Goal: Task Accomplishment & Management: Use online tool/utility

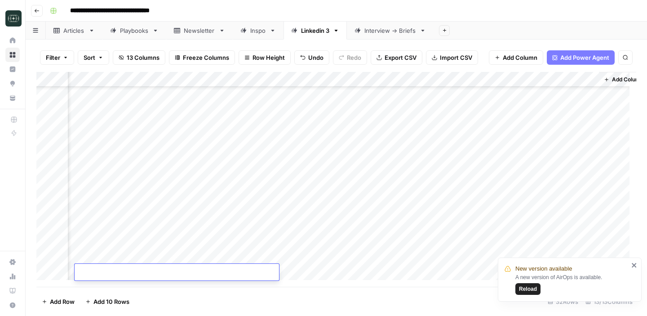
scroll to position [296, 745]
click at [535, 287] on span "Reload" at bounding box center [528, 289] width 18 height 8
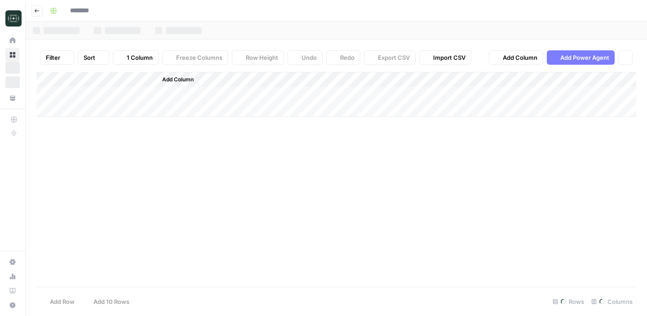
type input "**********"
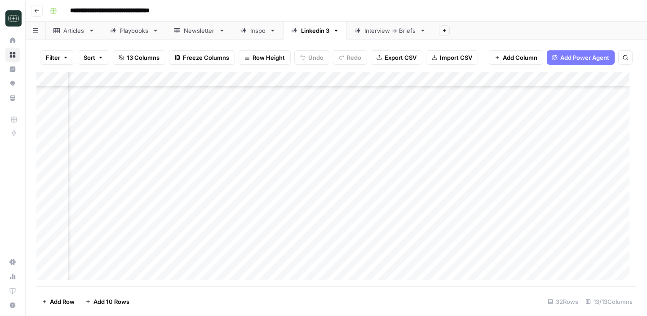
scroll to position [310, 421]
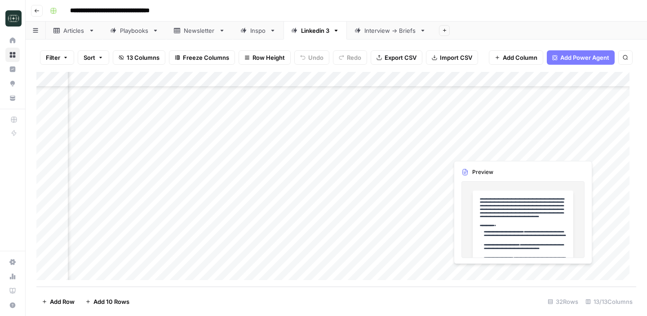
click at [487, 149] on div "Add Column" at bounding box center [336, 179] width 600 height 215
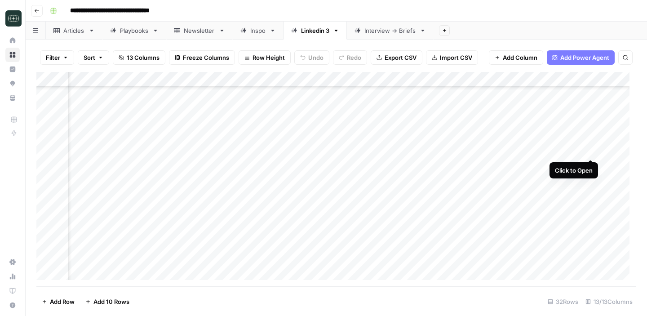
click at [588, 149] on div "Add Column" at bounding box center [336, 179] width 600 height 215
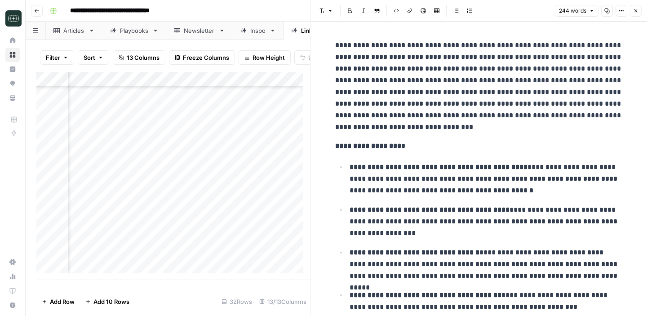
click at [637, 13] on button "Close" at bounding box center [636, 11] width 12 height 12
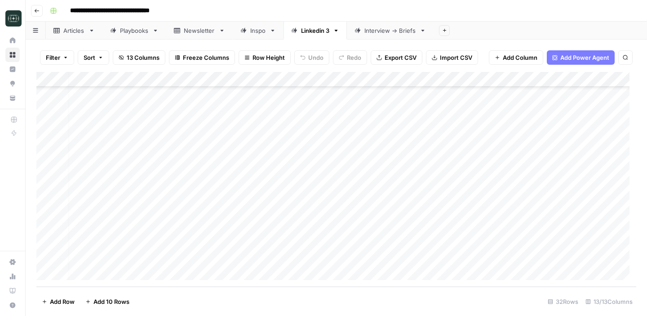
scroll to position [310, 0]
drag, startPoint x: 300, startPoint y: 150, endPoint x: 343, endPoint y: 158, distance: 43.3
click at [343, 158] on div "Add Column" at bounding box center [336, 179] width 600 height 215
drag, startPoint x: 301, startPoint y: 152, endPoint x: 300, endPoint y: 192, distance: 40.4
click at [300, 192] on div "Add Column" at bounding box center [336, 179] width 600 height 215
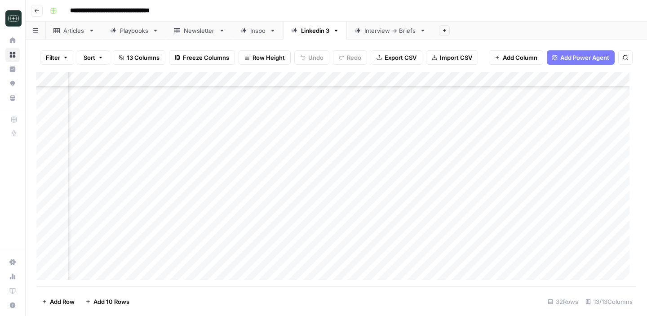
scroll to position [310, 382]
drag, startPoint x: 305, startPoint y: 195, endPoint x: 212, endPoint y: 150, distance: 102.8
click at [212, 150] on div "Add Column" at bounding box center [336, 179] width 600 height 215
click at [271, 146] on div "Add Column" at bounding box center [336, 179] width 600 height 215
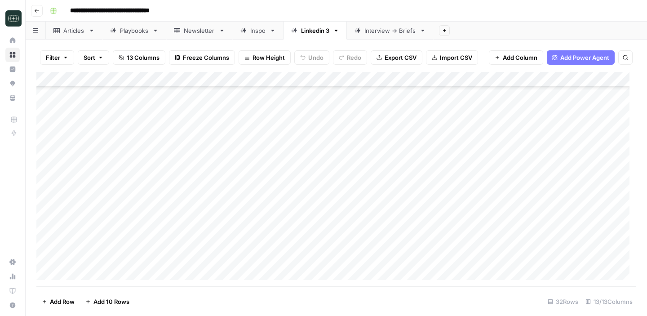
drag, startPoint x: 295, startPoint y: 152, endPoint x: 297, endPoint y: 192, distance: 40.5
click at [297, 192] on div "Add Column" at bounding box center [336, 179] width 600 height 215
click at [298, 186] on div "Add Column" at bounding box center [336, 179] width 600 height 215
drag, startPoint x: 331, startPoint y: 145, endPoint x: 654, endPoint y: 193, distance: 326.5
click at [646, 193] on html "**********" at bounding box center [323, 158] width 647 height 316
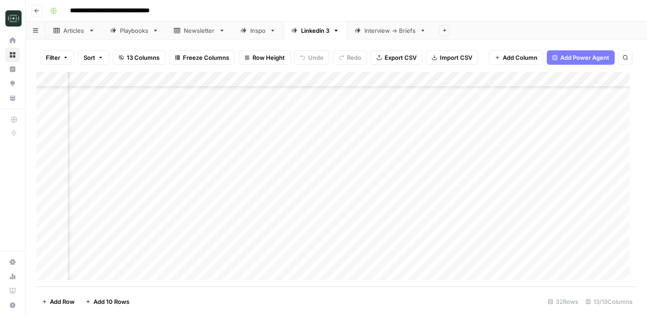
scroll to position [310, 330]
click at [378, 36] on link "Interview -> Briefs" at bounding box center [390, 31] width 87 height 18
click at [168, 93] on div "Add Column" at bounding box center [336, 125] width 600 height 106
click at [207, 92] on div "Add Column" at bounding box center [336, 125] width 600 height 106
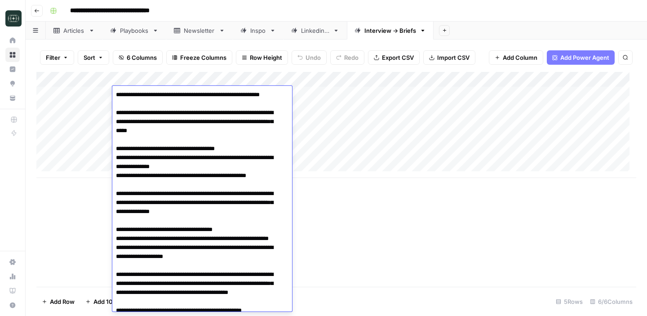
click at [333, 99] on div "Add Column" at bounding box center [336, 125] width 600 height 106
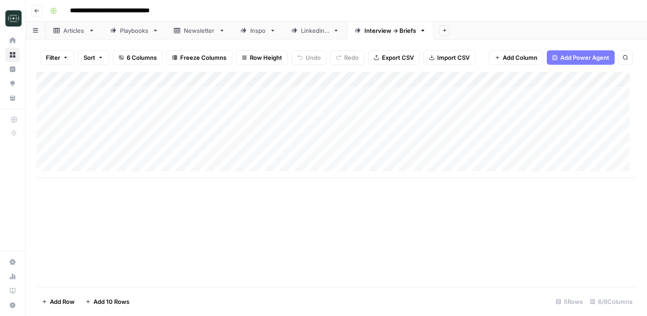
click at [332, 97] on div "Add Column" at bounding box center [336, 125] width 600 height 106
click at [329, 81] on div "Add Column" at bounding box center [336, 125] width 600 height 106
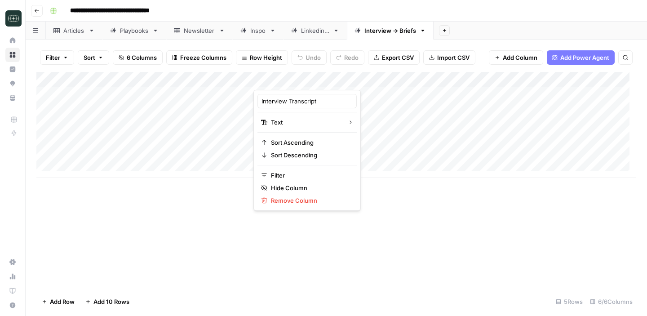
click at [462, 228] on div "Add Column" at bounding box center [336, 179] width 600 height 215
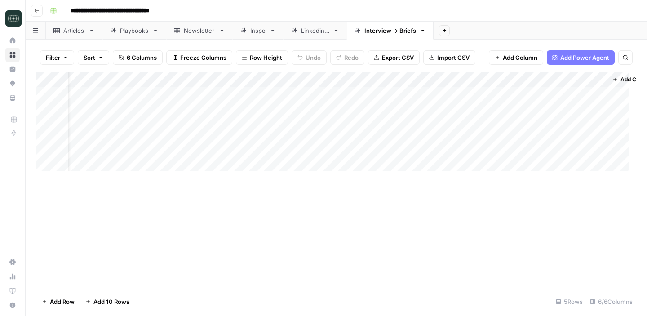
scroll to position [0, 60]
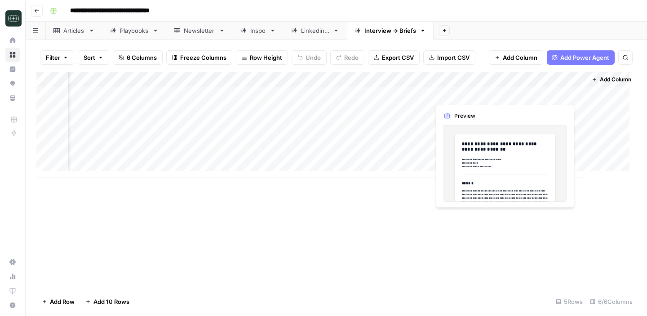
click at [528, 96] on div "Add Column" at bounding box center [336, 125] width 600 height 106
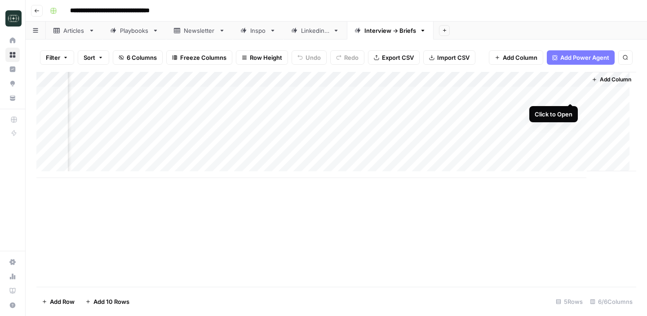
click at [571, 93] on div "Add Column" at bounding box center [336, 125] width 600 height 106
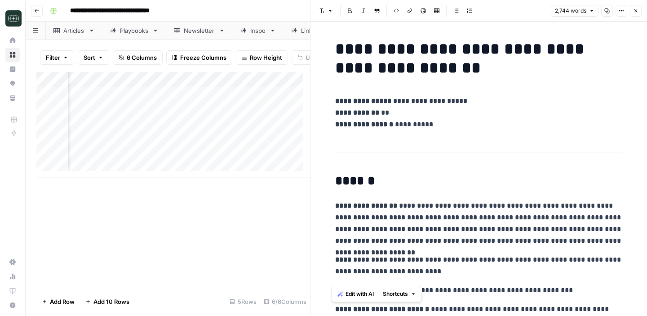
click at [636, 10] on icon "button" at bounding box center [635, 10] width 3 height 3
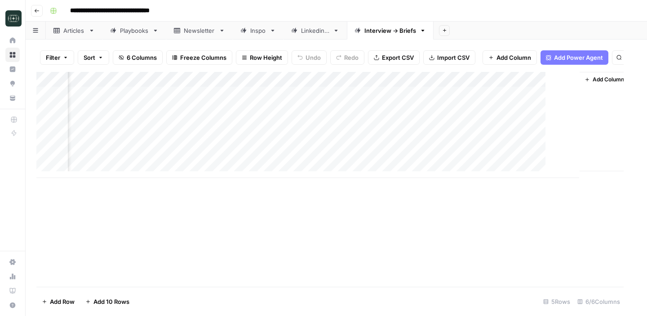
scroll to position [0, 49]
click at [511, 213] on div "Add Column" at bounding box center [336, 179] width 600 height 215
click at [311, 170] on div "Add Column" at bounding box center [336, 125] width 600 height 106
click at [313, 33] on div "Linkedin 3" at bounding box center [315, 30] width 28 height 9
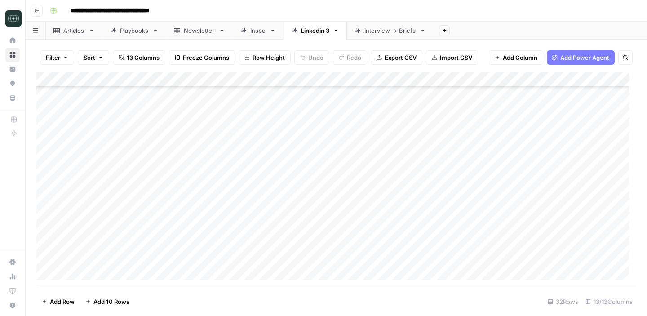
scroll to position [310, 0]
